Goal: Contribute content: Add original content to the website for others to see

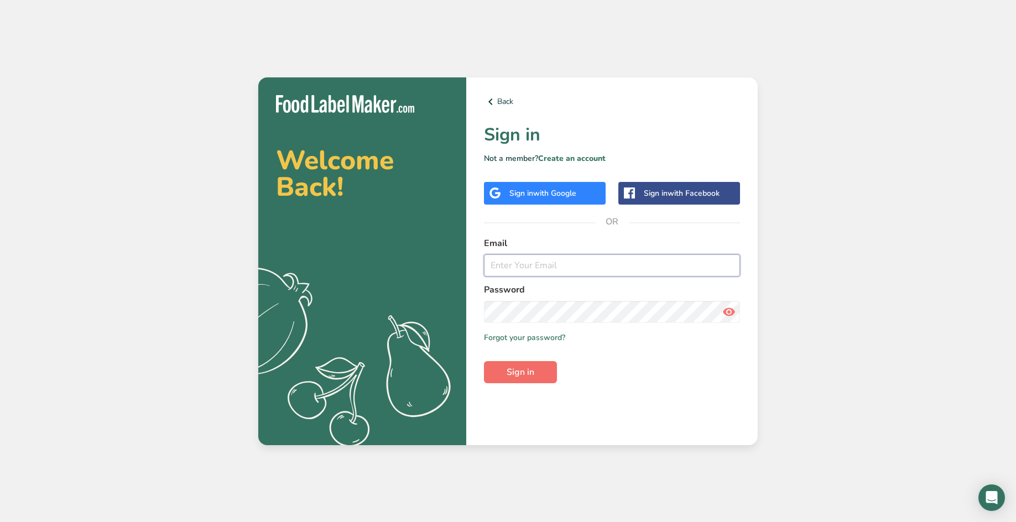
type input "[EMAIL_ADDRESS][DOMAIN_NAME]"
click at [523, 375] on span "Sign in" at bounding box center [520, 371] width 28 height 13
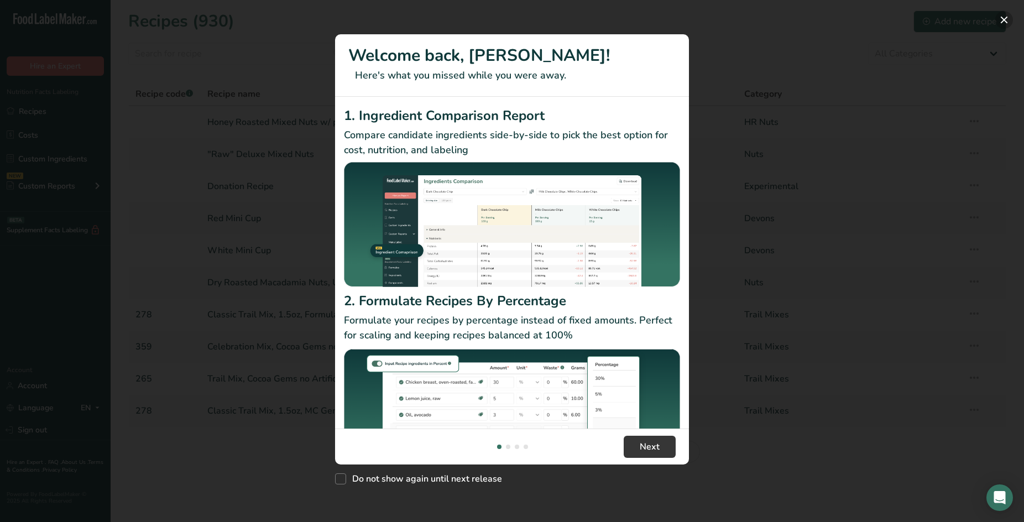
click at [1002, 19] on button "New Features" at bounding box center [1004, 20] width 18 height 18
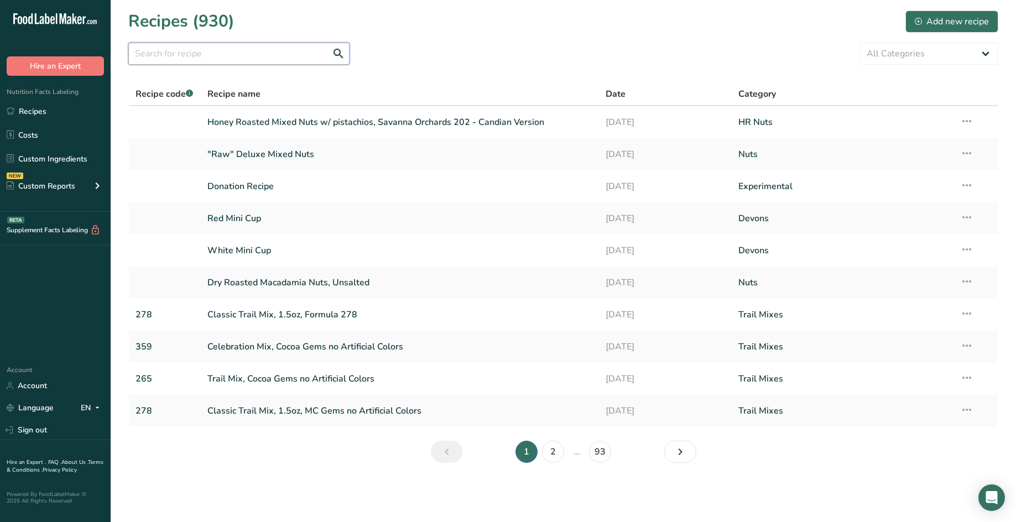
click at [257, 55] on input "text" at bounding box center [238, 54] width 221 height 22
type input "smoke"
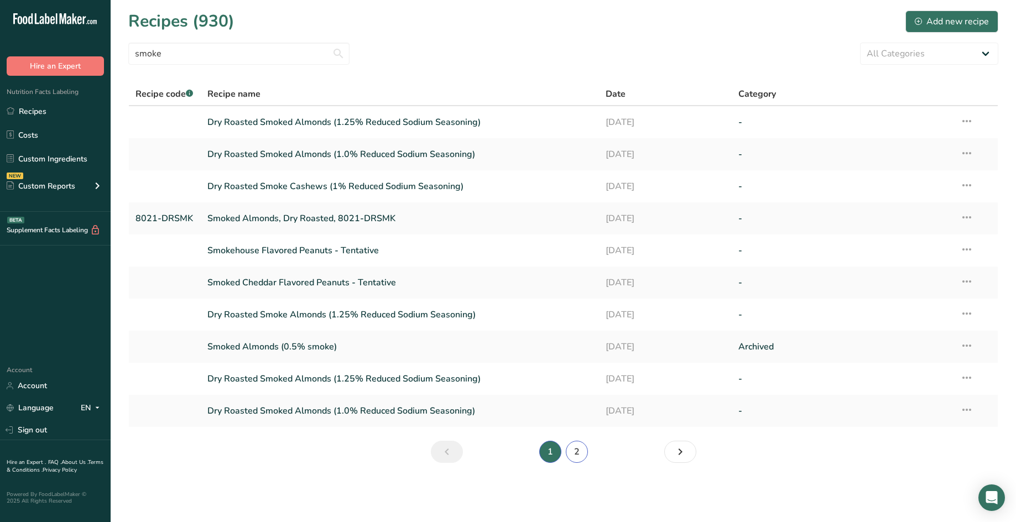
click at [577, 451] on link "2" at bounding box center [577, 452] width 22 height 22
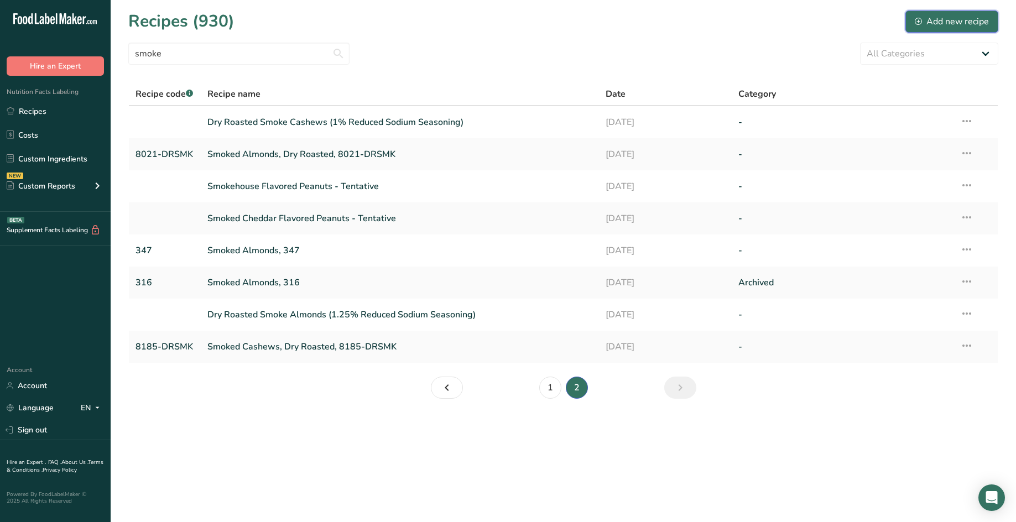
click at [957, 19] on div "Add new recipe" at bounding box center [952, 21] width 74 height 13
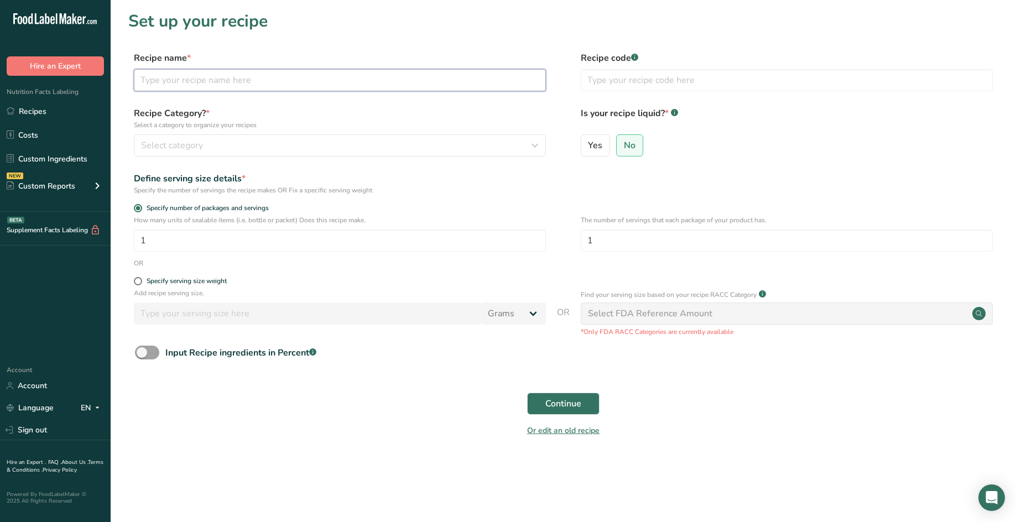
click at [300, 80] on input "text" at bounding box center [340, 80] width 412 height 22
type input "Smoked Almonds, 222"
click at [627, 80] on input "text" at bounding box center [787, 80] width 412 height 22
type input "222"
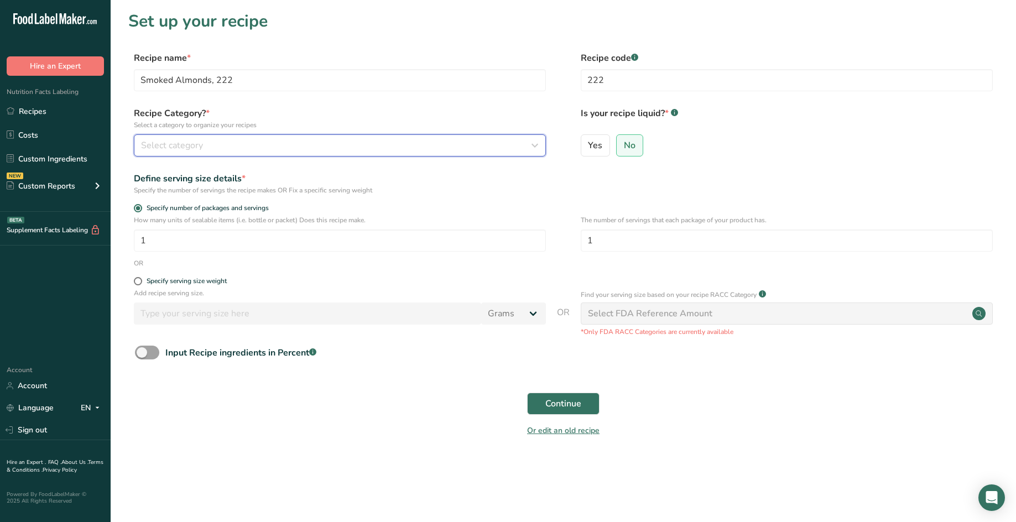
click at [461, 151] on div "Select category" at bounding box center [336, 145] width 391 height 13
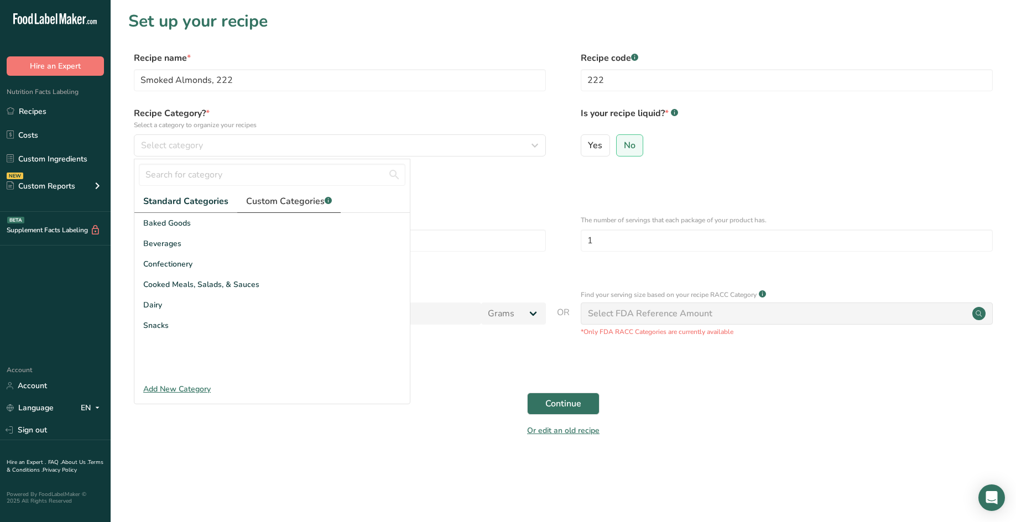
click at [280, 206] on span "Custom Categories .a-a{fill:#347362;}.b-a{fill:#fff;}" at bounding box center [289, 201] width 86 height 13
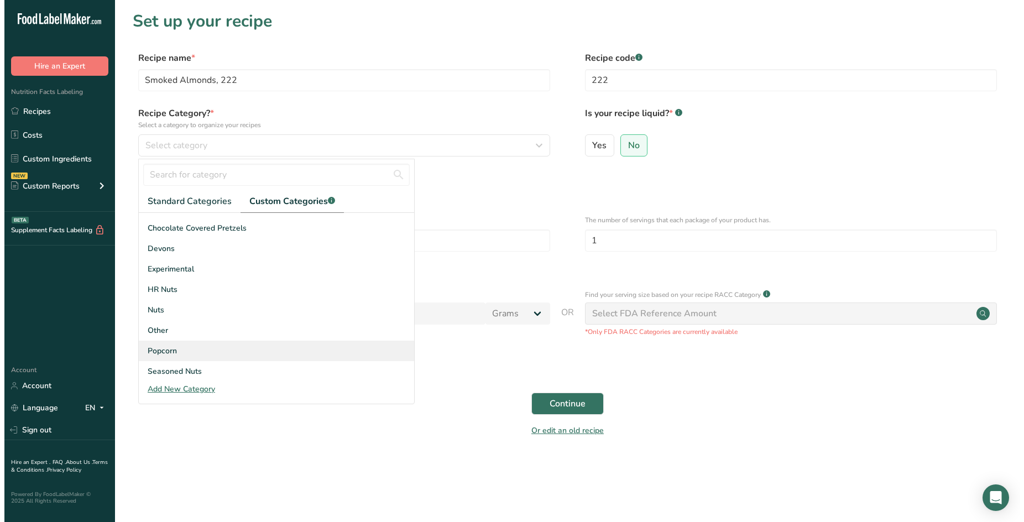
scroll to position [55, 0]
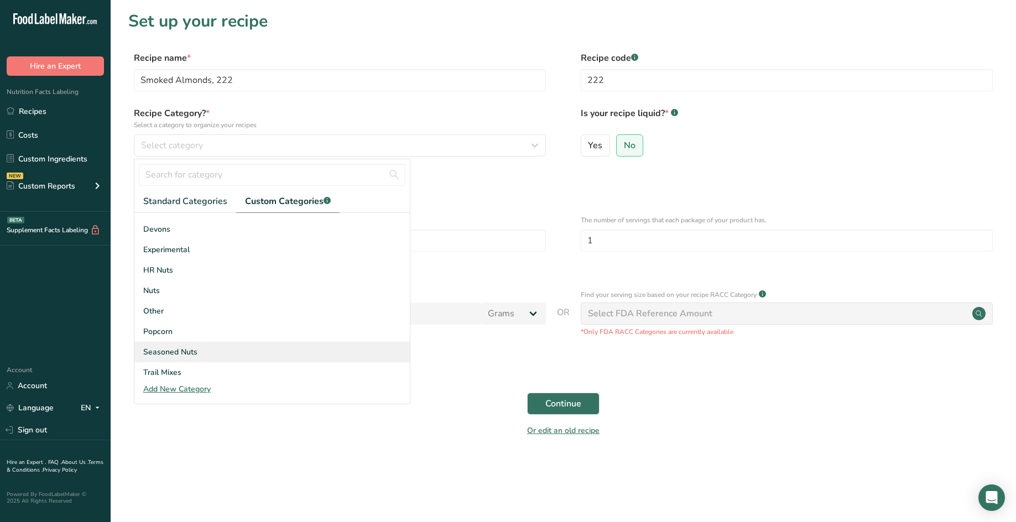
click at [238, 351] on div "Seasoned Nuts" at bounding box center [271, 352] width 275 height 20
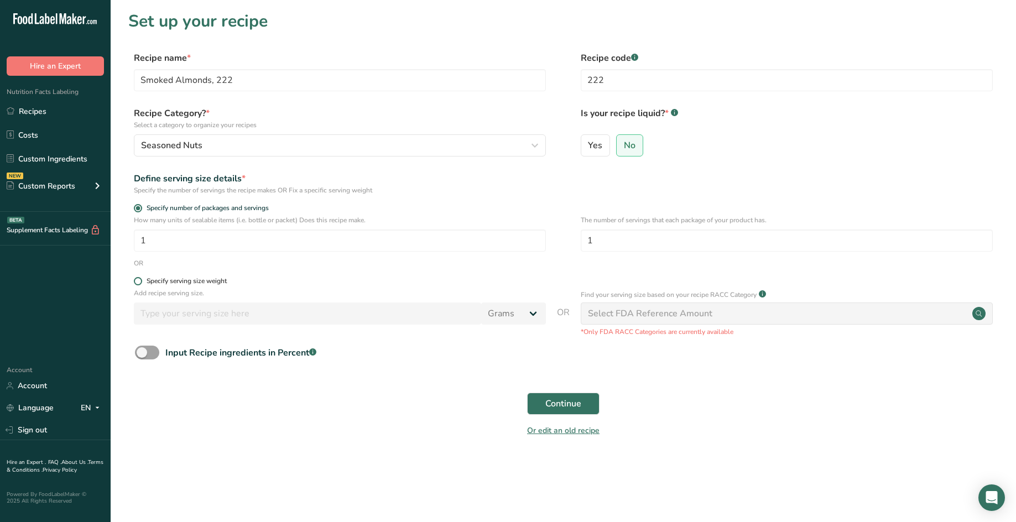
click at [135, 282] on span at bounding box center [138, 281] width 8 height 8
click at [135, 282] on input "Specify serving size weight" at bounding box center [137, 281] width 7 height 7
radio input "true"
radio input "false"
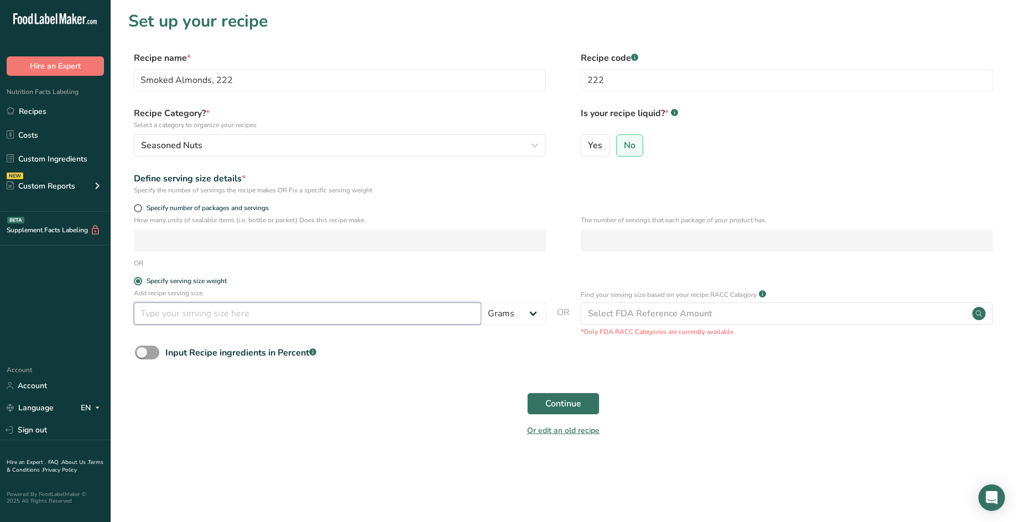
click at [216, 314] on input "number" at bounding box center [307, 313] width 347 height 22
type input "30"
click at [552, 403] on span "Continue" at bounding box center [563, 403] width 36 height 13
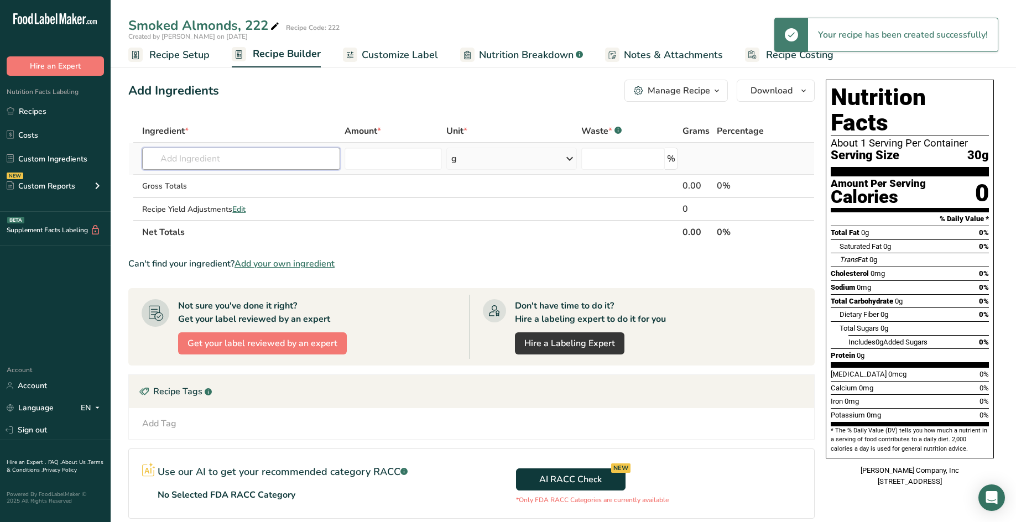
click at [299, 160] on input "text" at bounding box center [241, 159] width 198 height 22
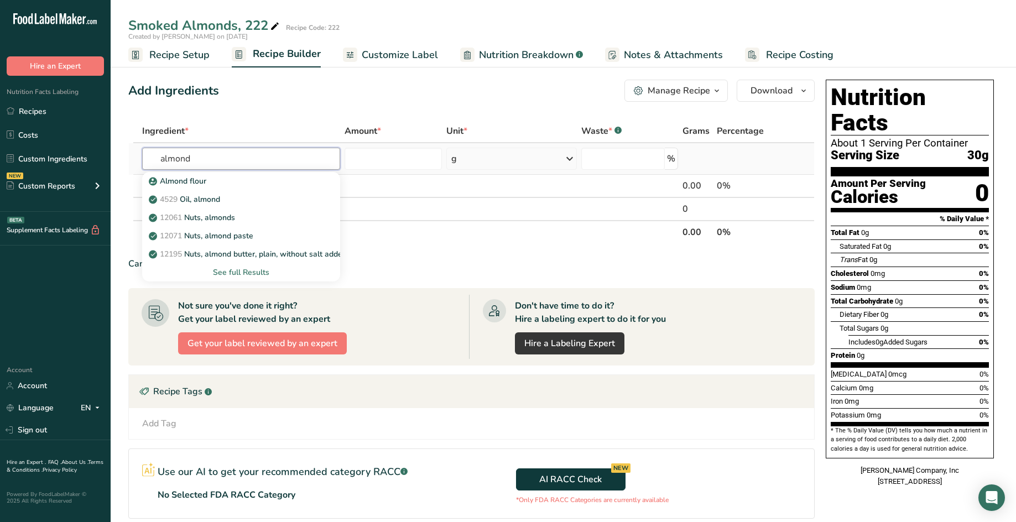
type input "almond"
click at [259, 271] on div "See full Results" at bounding box center [241, 273] width 180 height 12
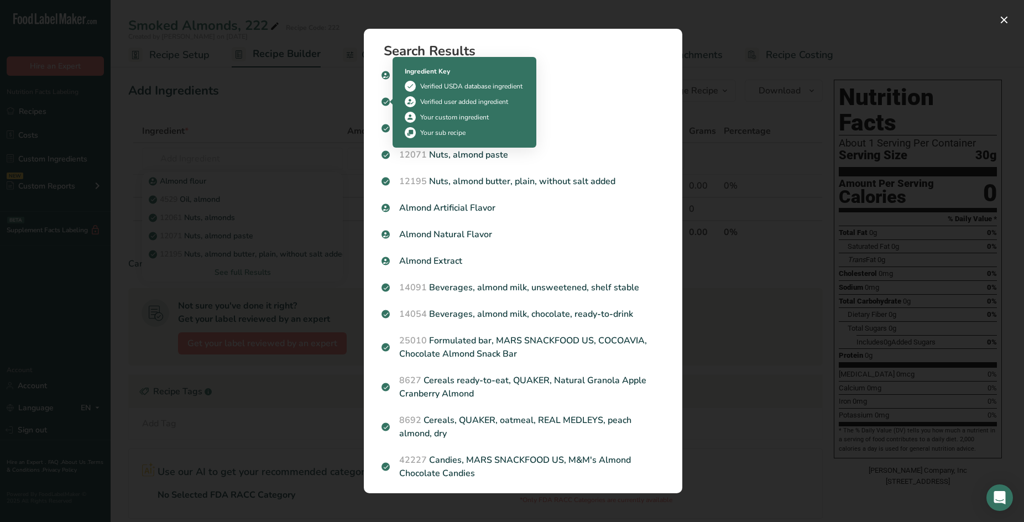
click at [335, 108] on div "Search results modal" at bounding box center [512, 261] width 1024 height 522
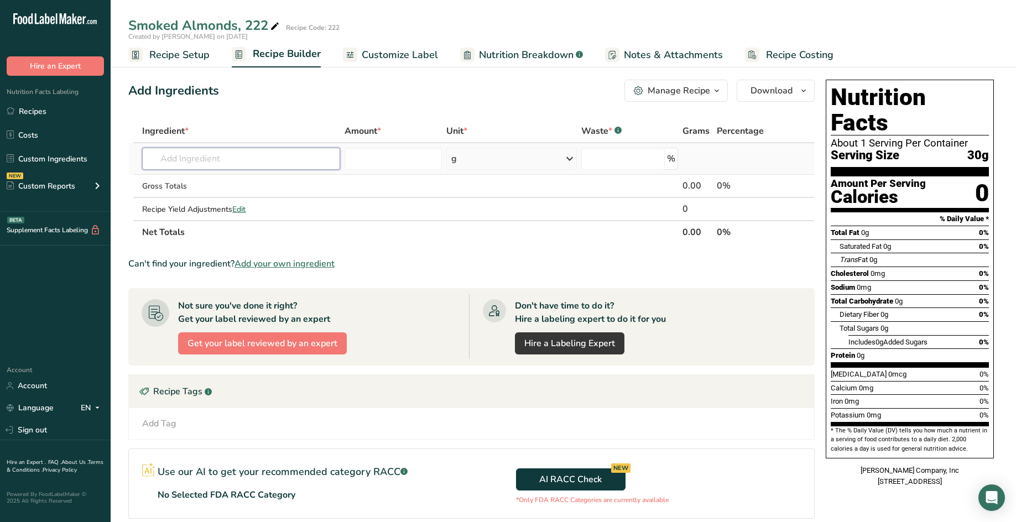
click at [244, 163] on input "text" at bounding box center [241, 159] width 198 height 22
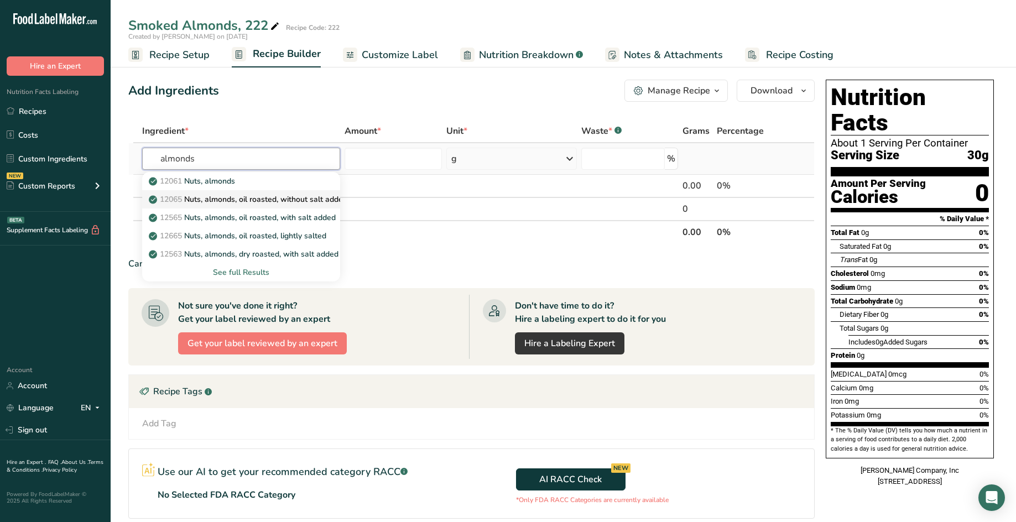
type input "almonds"
click at [271, 196] on p "12065 Nuts, almonds, oil roasted, without salt added" at bounding box center [249, 200] width 196 height 12
type input "Nuts, almonds, oil roasted, without salt added"
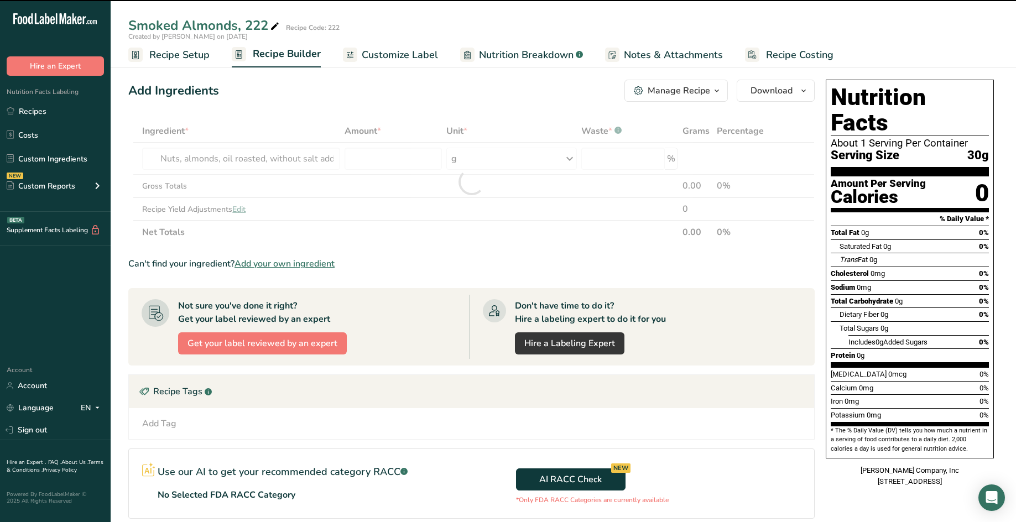
type input "0"
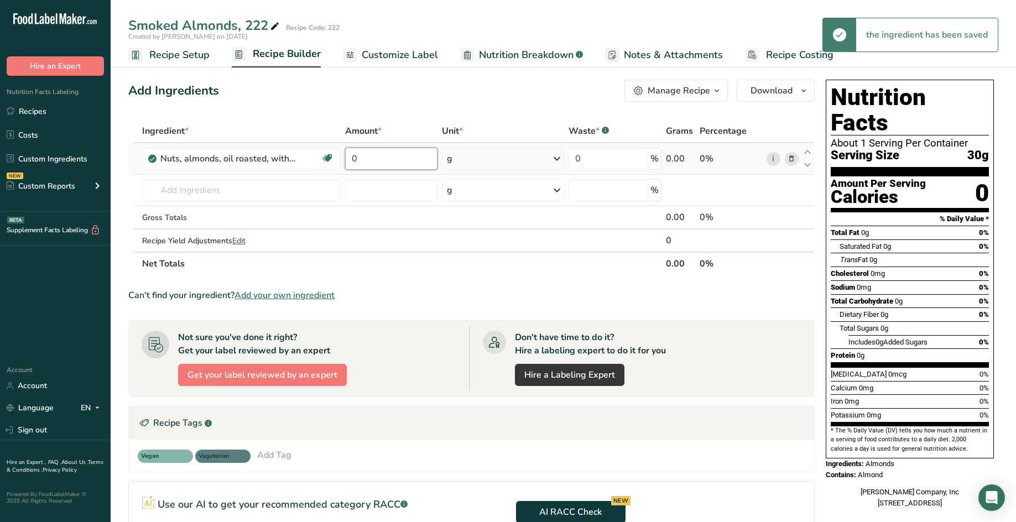
click at [392, 158] on input "0" at bounding box center [391, 159] width 92 height 22
drag, startPoint x: 387, startPoint y: 157, endPoint x: 351, endPoint y: 157, distance: 36.5
click at [351, 157] on input "0" at bounding box center [391, 159] width 92 height 22
type input "96"
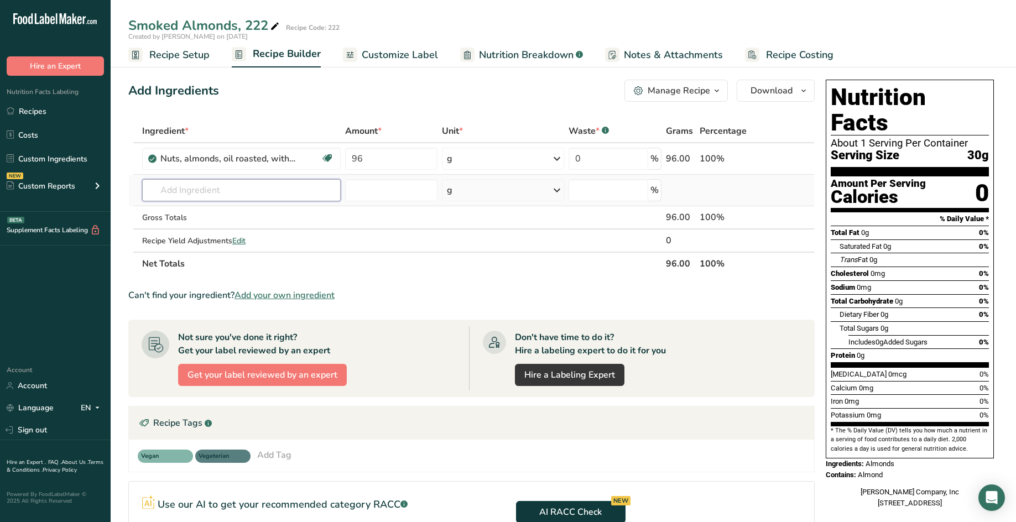
click at [288, 194] on div "Ingredient * Amount * Unit * Waste * .a-a{fill:#347362;}.b-a{fill:#fff;} Grams …" at bounding box center [471, 197] width 686 height 156
click at [257, 188] on input "text" at bounding box center [241, 190] width 198 height 22
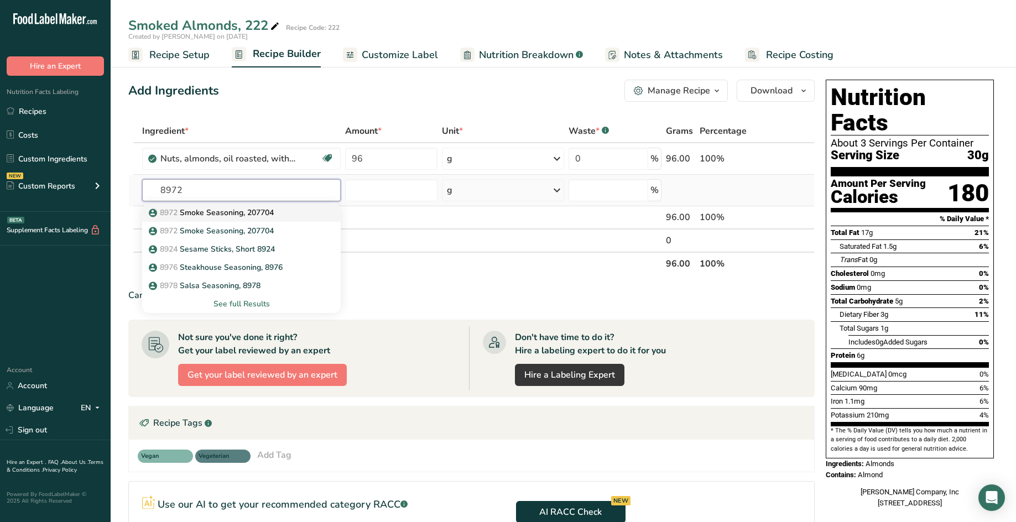
type input "8972"
click at [247, 213] on p "8972 Smoke Seasoning, 207704" at bounding box center [212, 213] width 123 height 12
type input "Smoke Seasoning, 207704"
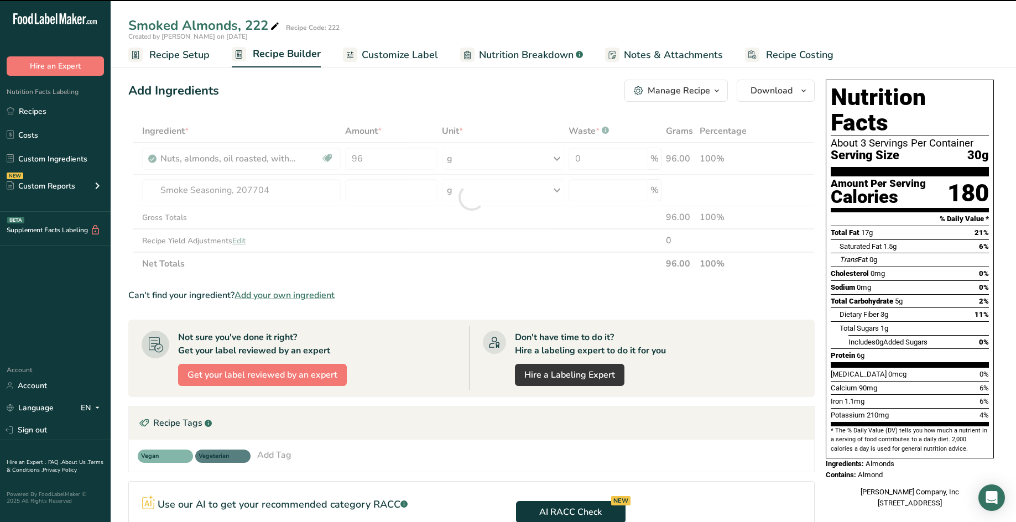
type input "0"
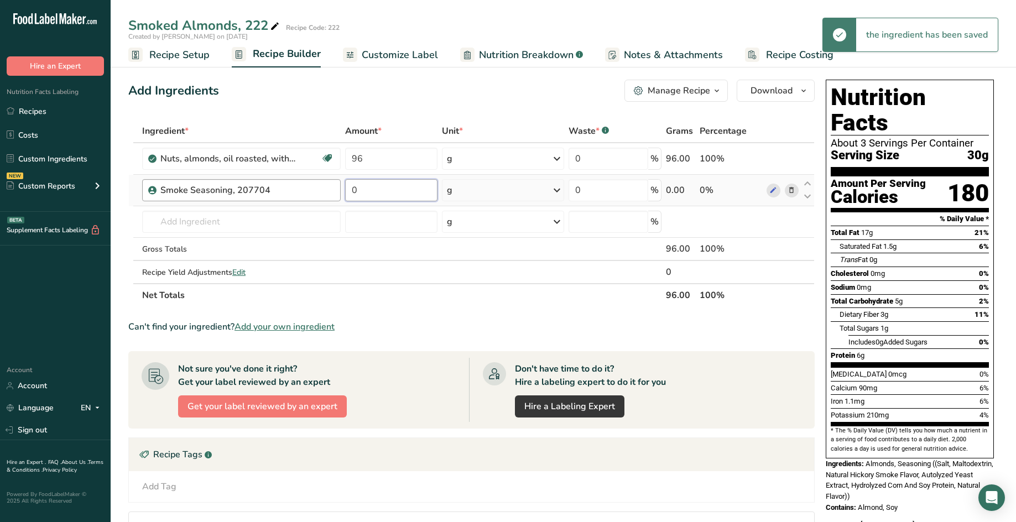
drag, startPoint x: 369, startPoint y: 187, endPoint x: 337, endPoint y: 191, distance: 31.8
click at [337, 191] on tr "Smoke Seasoning, 207704 0 g Weight Units g kg mg See more Volume Units l Volume…" at bounding box center [471, 191] width 685 height 32
type input "4"
click at [511, 273] on div "Ingredient * Amount * Unit * Waste * .a-a{fill:#347362;}.b-a{fill:#fff;} Grams …" at bounding box center [471, 212] width 686 height 187
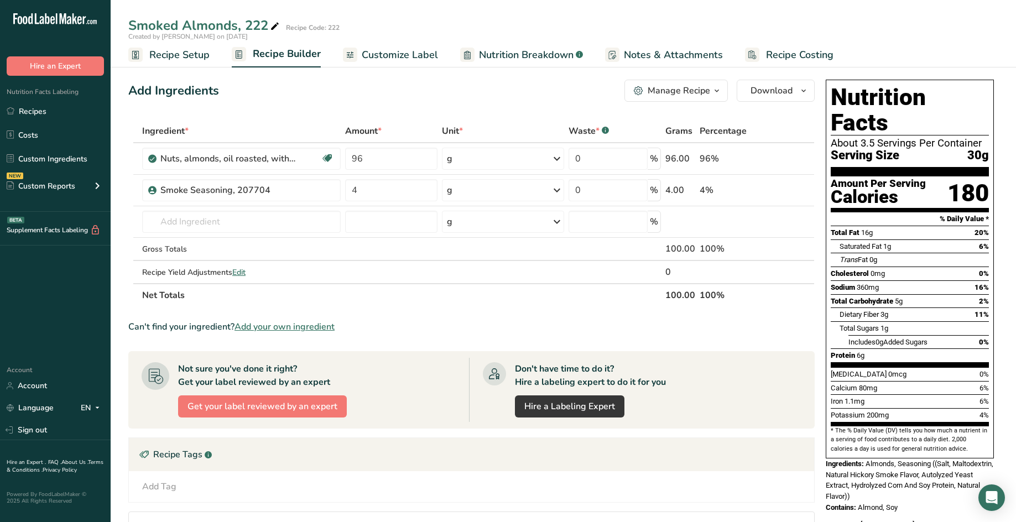
click at [383, 54] on span "Customize Label" at bounding box center [400, 55] width 76 height 15
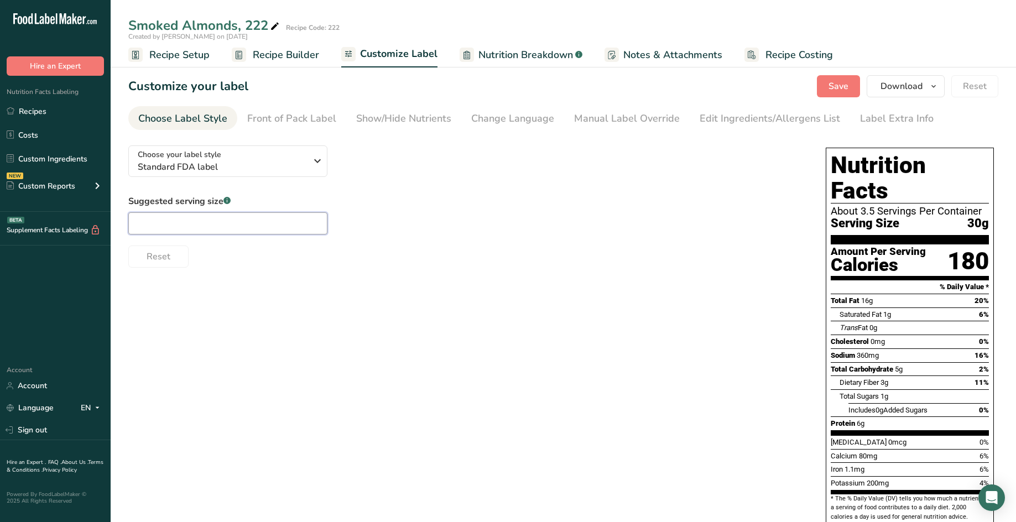
click at [236, 221] on input "text" at bounding box center [227, 223] width 199 height 22
type input "1/4 cup"
click at [425, 120] on div "Show/Hide Nutrients" at bounding box center [403, 118] width 95 height 15
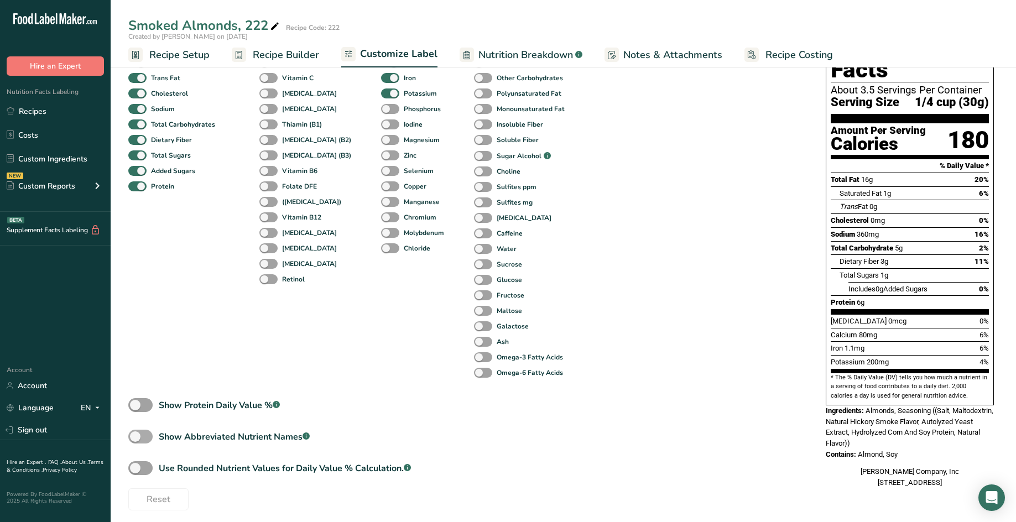
scroll to position [127, 0]
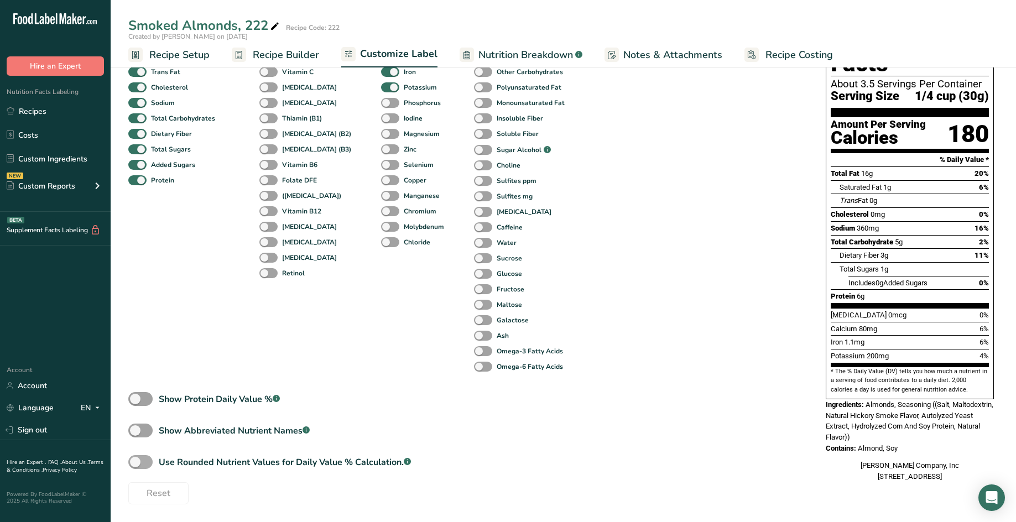
click at [140, 463] on span at bounding box center [140, 462] width 24 height 14
click at [135, 463] on input "Use Rounded Nutrient Values for Daily Value % Calculation. .a-a{fill:#347362;}.…" at bounding box center [131, 461] width 7 height 7
checkbox input "true"
type input "1/4 cup (30g)"
type input "21"
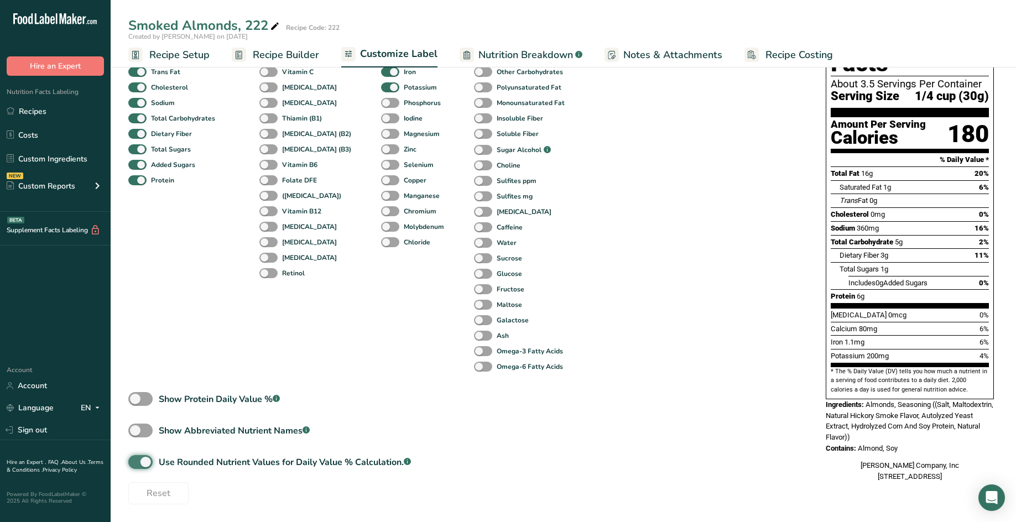
type input "5"
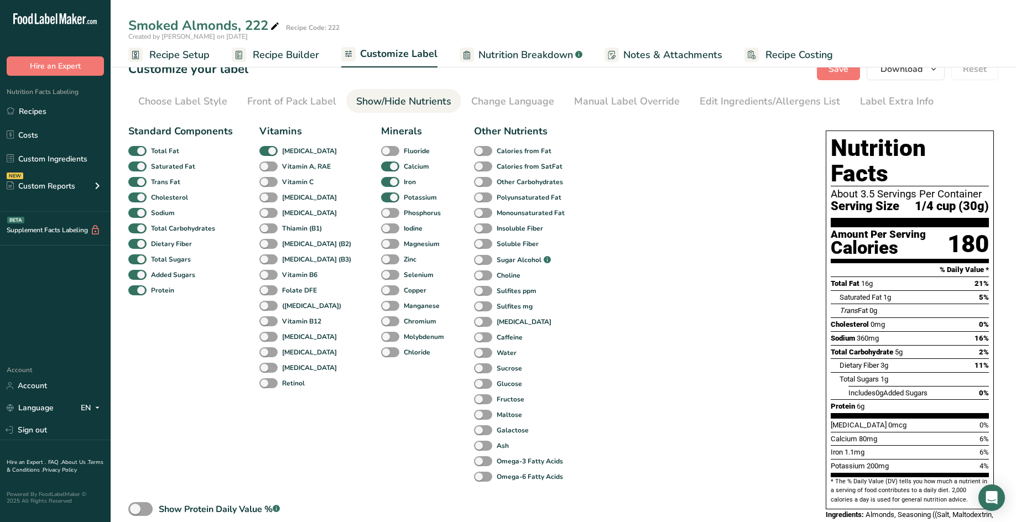
scroll to position [0, 0]
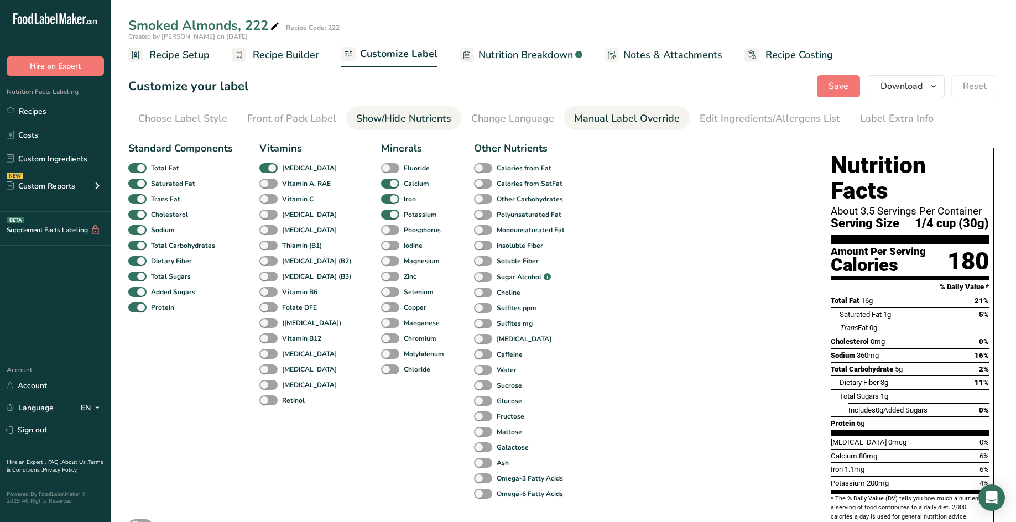
click at [613, 118] on div "Manual Label Override" at bounding box center [627, 118] width 106 height 15
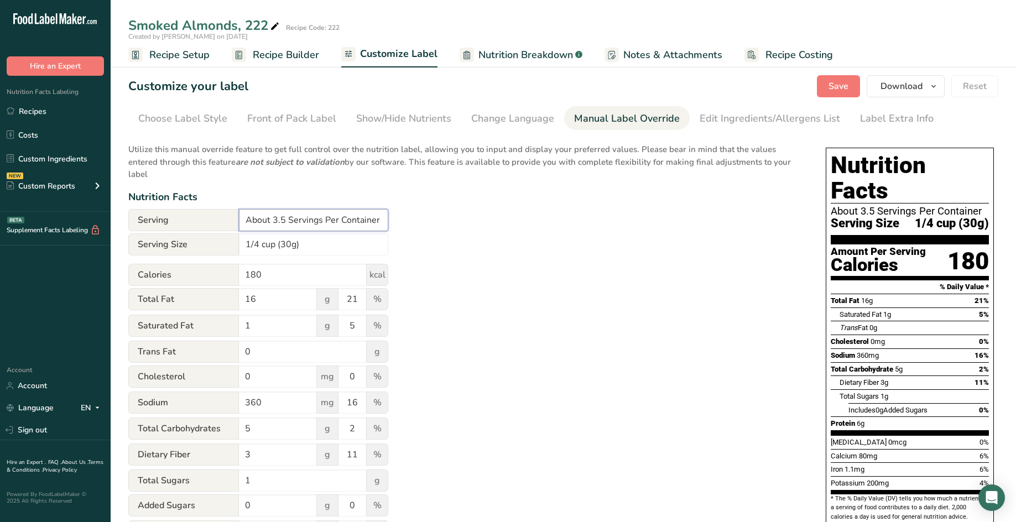
drag, startPoint x: 289, startPoint y: 206, endPoint x: 220, endPoint y: 206, distance: 69.1
click at [220, 209] on div "Serving About 3.5 Servings Per Container" at bounding box center [258, 220] width 260 height 22
type input "Servings Per Container"
click at [496, 271] on div "Utilize this manual override feature to get full control over the nutrition lab…" at bounding box center [465, 408] width 675 height 542
click at [735, 116] on div "Edit Ingredients/Allergens List" at bounding box center [769, 118] width 140 height 15
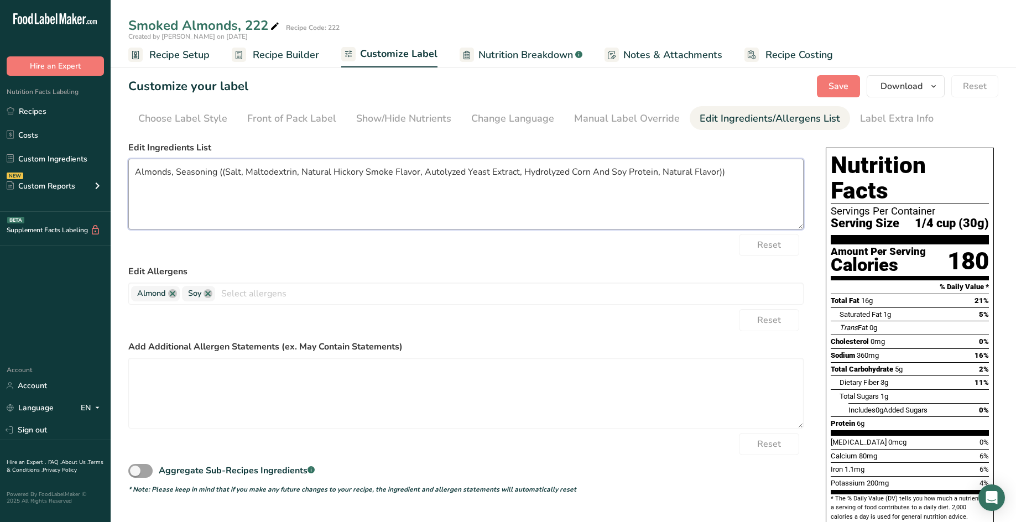
drag, startPoint x: 175, startPoint y: 170, endPoint x: 249, endPoint y: 180, distance: 74.8
click at [175, 170] on textarea "Almonds, Seasoning ((Salt, Maltodextrin, Natural Hickory Smoke Flavor, Autolyze…" at bounding box center [465, 194] width 675 height 71
click at [256, 173] on textarea "Almonds, Smoked Seasoning ((Salt, Maltodextrin, Natural Hickory Smoke Flavor, A…" at bounding box center [465, 194] width 675 height 71
click at [756, 172] on textarea "Almonds, Smoked Seasoning (Salt, Maltodextrin, Natural Hickory Smoke Flavor, Au…" at bounding box center [465, 194] width 675 height 71
click at [134, 184] on textarea "Almonds, Smoked Seasoning (Salt, Maltodextrin, Natural Hickory Smoke Flavor, Au…" at bounding box center [465, 194] width 675 height 71
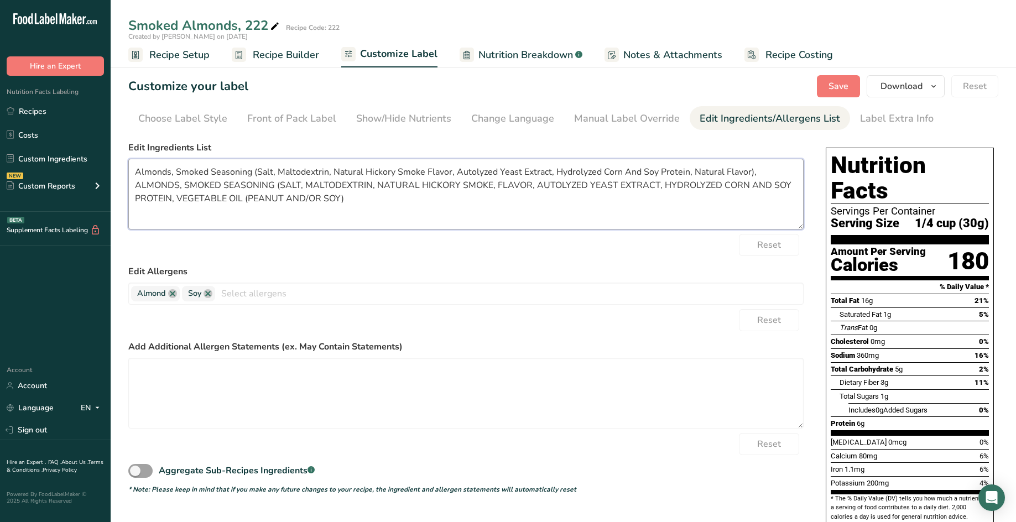
drag, startPoint x: 753, startPoint y: 170, endPoint x: 135, endPoint y: 173, distance: 617.6
click at [135, 173] on textarea "Almonds, Smoked Seasoning (Salt, Maltodextrin, Natural Hickory Smoke Flavor, Au…" at bounding box center [465, 194] width 675 height 71
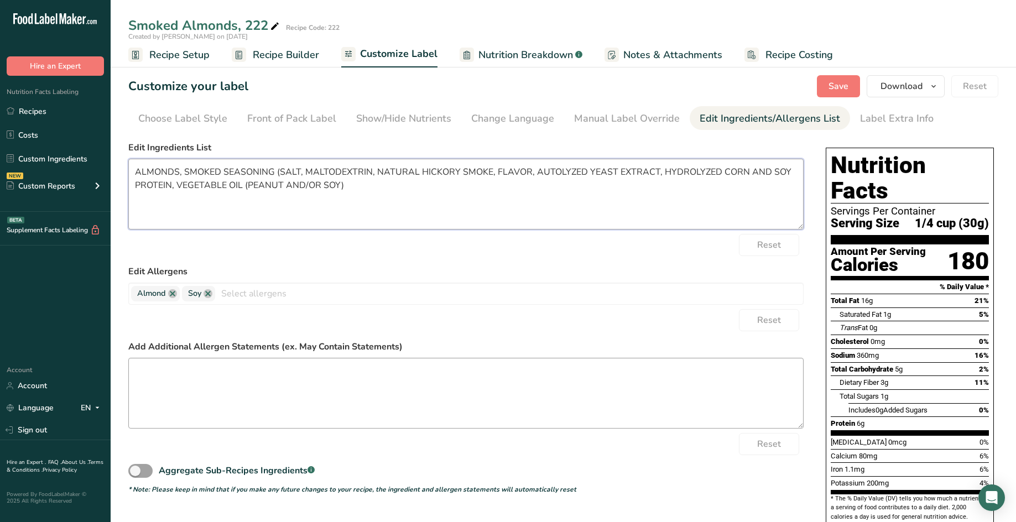
type textarea "ALMONDS, SMOKED SEASONING (SALT, MALTODEXTRIN, NATURAL HICKORY SMOKE, FLAVOR, A…"
click at [245, 404] on textarea at bounding box center [465, 393] width 675 height 71
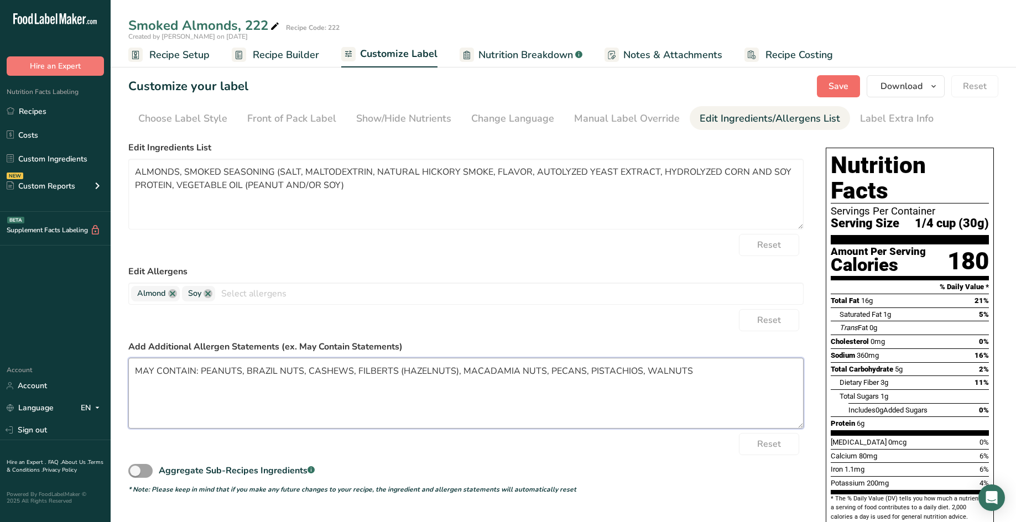
type textarea "MAY CONTAIN: PEANUTS, BRAZIL NUTS, CASHEWS, FILBERTS (HAZELNUTS), MACADAMIA NUT…"
click at [839, 86] on span "Save" at bounding box center [838, 86] width 20 height 13
click at [842, 83] on span "Save" at bounding box center [838, 86] width 20 height 13
